Goal: Task Accomplishment & Management: Manage account settings

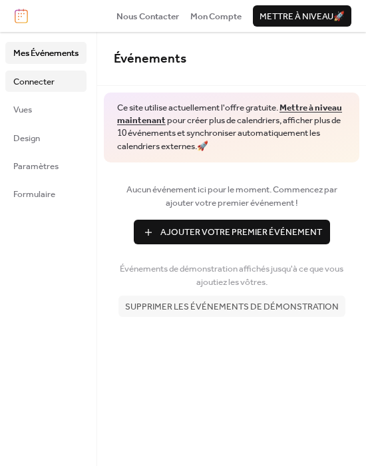
click at [39, 81] on span "Connecter" at bounding box center [33, 81] width 41 height 13
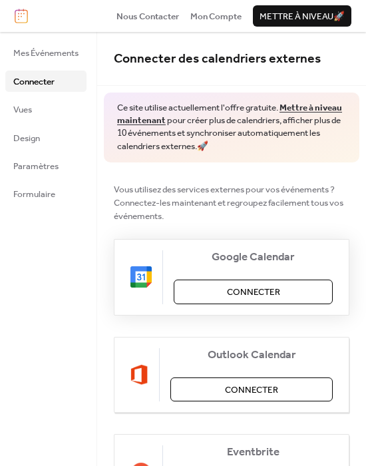
click at [274, 292] on span "Connecter" at bounding box center [253, 292] width 53 height 13
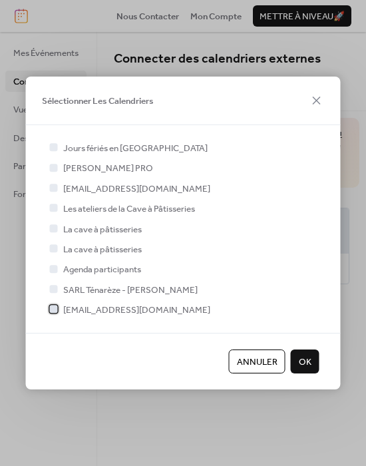
click at [55, 310] on div at bounding box center [54, 310] width 8 height 8
click at [52, 167] on div at bounding box center [54, 168] width 8 height 8
click at [56, 167] on div at bounding box center [54, 168] width 8 height 8
click at [54, 166] on div at bounding box center [54, 168] width 8 height 8
click at [304, 363] on span "OK" at bounding box center [305, 362] width 13 height 13
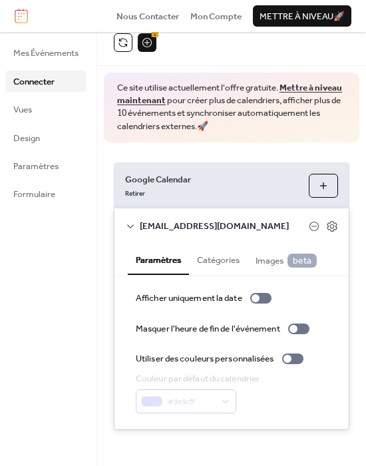
scroll to position [48, 0]
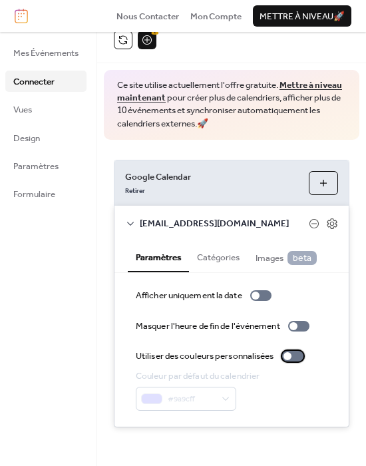
click at [292, 355] on div at bounding box center [288, 356] width 8 height 8
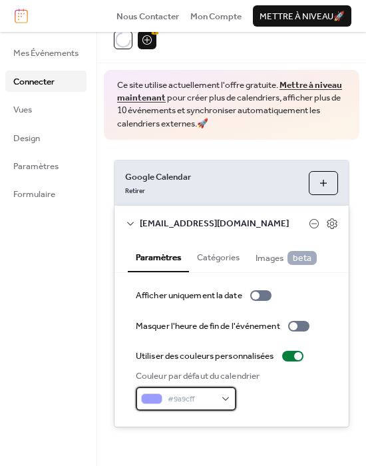
click at [226, 394] on div "#9a9cff" at bounding box center [186, 399] width 101 height 24
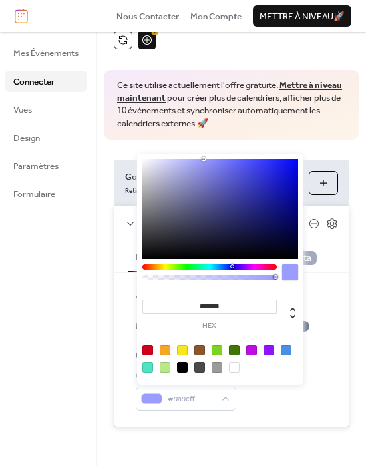
click at [252, 347] on div at bounding box center [251, 350] width 11 height 11
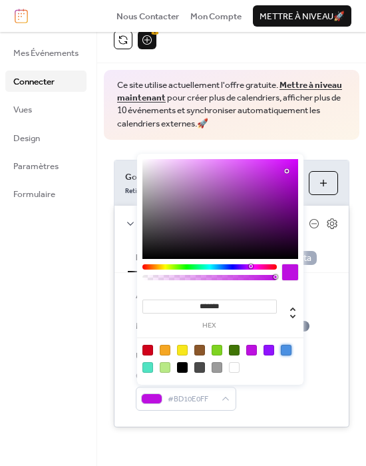
click at [286, 348] on div at bounding box center [286, 350] width 11 height 11
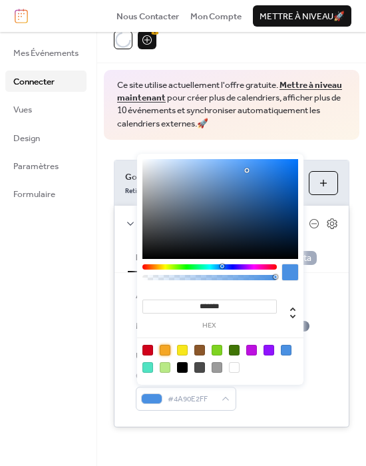
click at [165, 350] on div at bounding box center [165, 350] width 11 height 11
type input "*******"
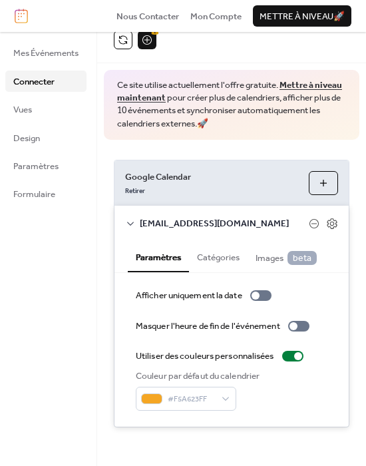
click at [272, 399] on div "Couleur par défaut du calendrier #F5A623FF" at bounding box center [232, 390] width 192 height 41
click at [220, 257] on button "Catégories" at bounding box center [218, 256] width 59 height 30
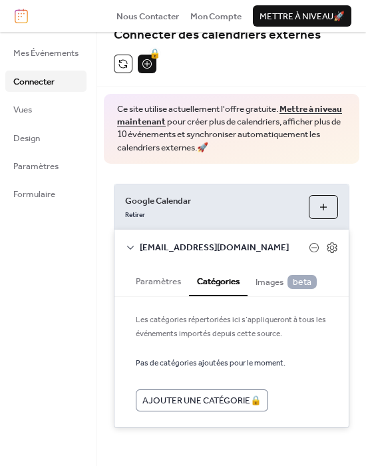
click at [274, 278] on span "Images beta" at bounding box center [286, 282] width 61 height 14
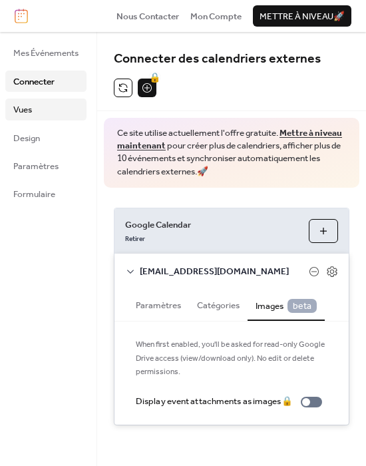
click at [38, 111] on link "Vues" at bounding box center [45, 109] width 81 height 21
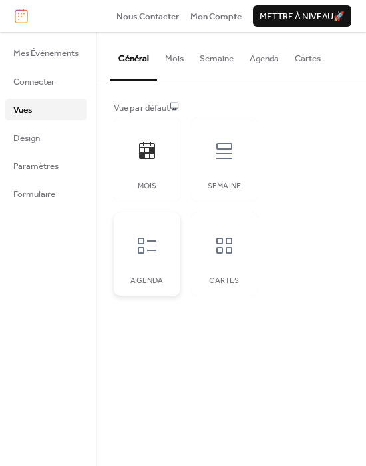
click at [158, 251] on icon at bounding box center [146, 245] width 21 height 21
click at [224, 250] on icon at bounding box center [224, 245] width 21 height 21
click at [223, 154] on icon at bounding box center [224, 150] width 21 height 21
click at [55, 140] on link "Design" at bounding box center [45, 137] width 81 height 21
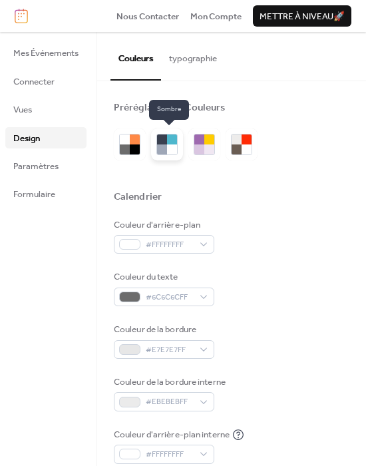
click at [161, 148] on div at bounding box center [162, 149] width 10 height 10
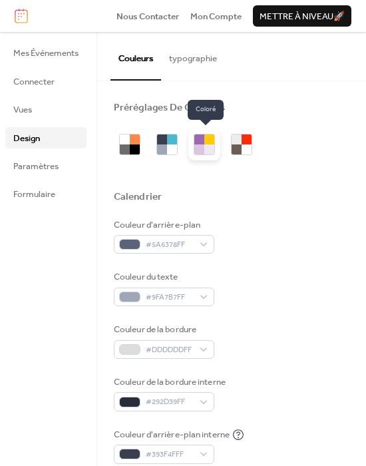
click at [196, 148] on div at bounding box center [199, 149] width 10 height 10
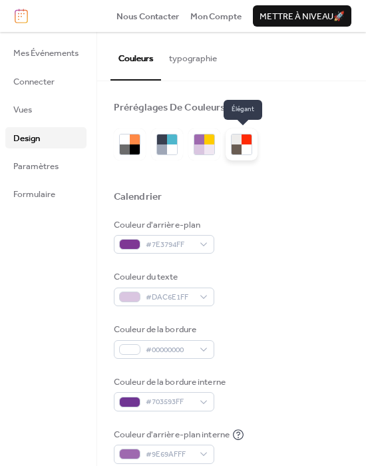
click at [236, 148] on div at bounding box center [237, 149] width 10 height 10
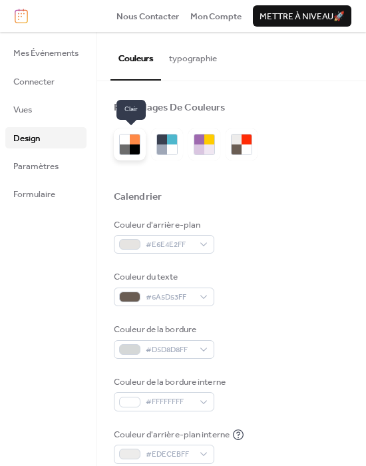
click at [132, 144] on div at bounding box center [135, 149] width 10 height 10
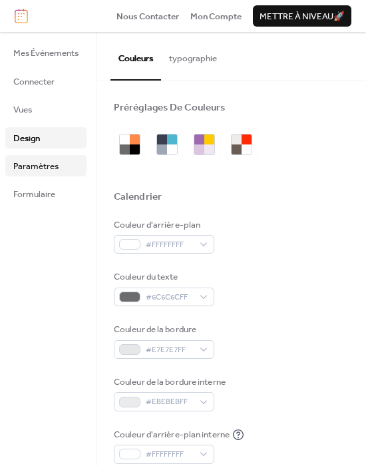
click at [37, 170] on span "Paramètres" at bounding box center [35, 166] width 45 height 13
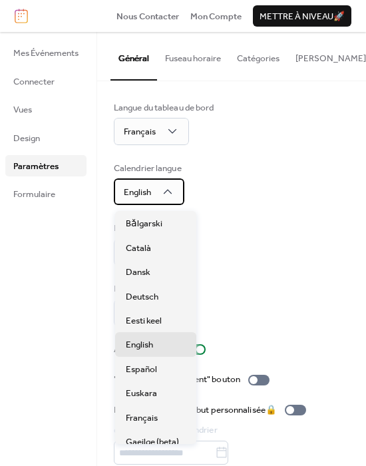
click at [180, 191] on div "English" at bounding box center [149, 191] width 71 height 27
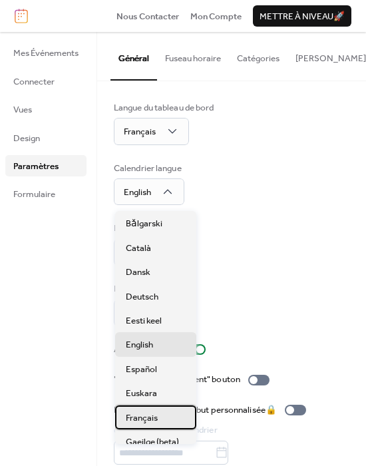
click at [155, 415] on span "Français" at bounding box center [142, 417] width 32 height 13
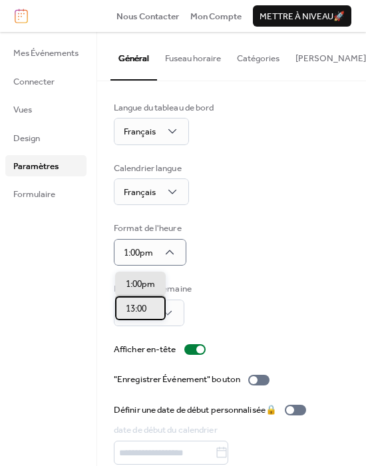
click at [121, 313] on div "13:00" at bounding box center [140, 308] width 51 height 24
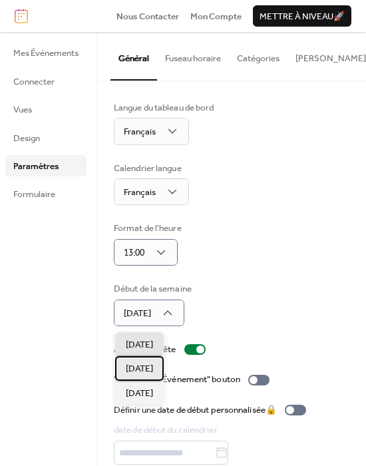
click at [150, 363] on div "Lundi" at bounding box center [139, 368] width 49 height 24
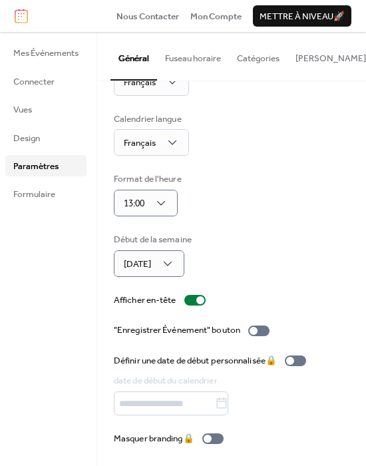
scroll to position [52, 0]
click at [258, 330] on div at bounding box center [254, 331] width 8 height 8
click at [59, 196] on link "Formulaire" at bounding box center [45, 193] width 81 height 21
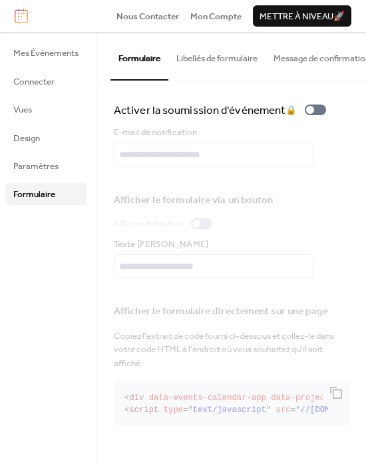
click at [214, 52] on button "Libellés de formulaire" at bounding box center [216, 55] width 97 height 47
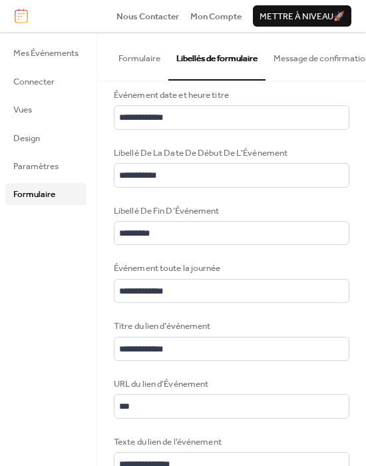
click at [289, 59] on button "Message de confirmation" at bounding box center [322, 55] width 113 height 47
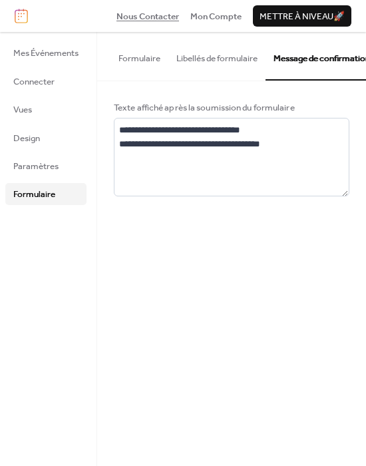
click at [156, 12] on span "Nous Contacter" at bounding box center [148, 16] width 63 height 13
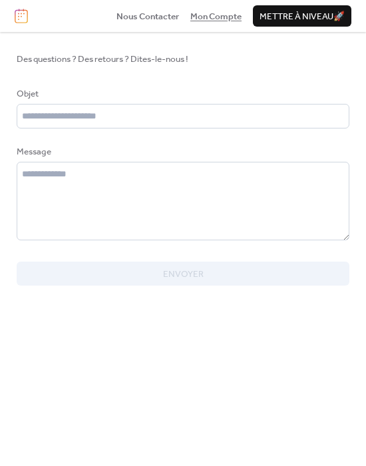
click at [207, 15] on span "Mon Compte" at bounding box center [215, 16] width 51 height 13
click at [151, 283] on div "Envoyer" at bounding box center [183, 274] width 333 height 24
click at [206, 13] on span "Mon Compte" at bounding box center [215, 16] width 51 height 13
click at [125, 21] on span "Nous Contacter" at bounding box center [148, 16] width 63 height 13
click at [306, 18] on span "Mettre à niveau 🚀" at bounding box center [302, 16] width 85 height 13
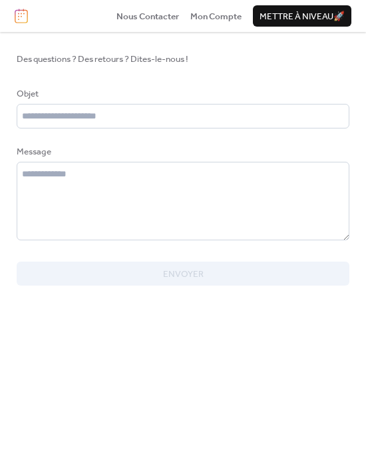
click at [7, 15] on div "Nous Contacter Mon Compte Mettre à niveau 🚀" at bounding box center [183, 16] width 366 height 32
click at [18, 15] on img at bounding box center [21, 16] width 13 height 15
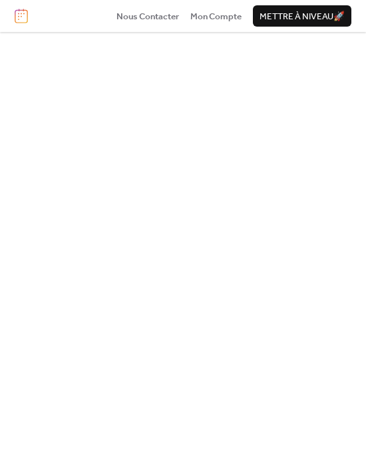
click at [16, 15] on img at bounding box center [21, 16] width 13 height 15
